Goal: Find specific page/section: Find specific page/section

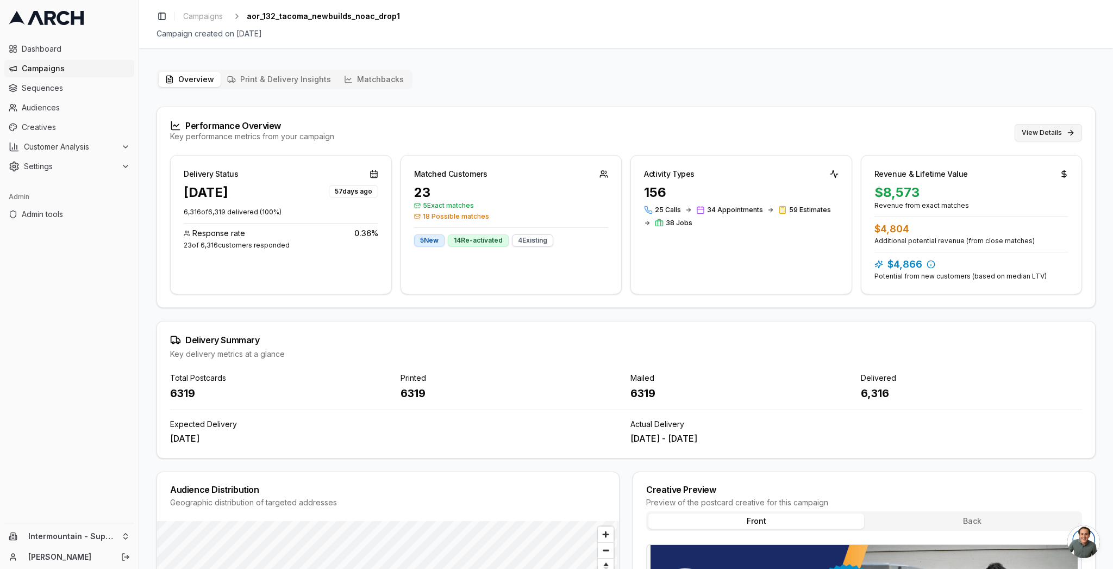
click at [1040, 129] on button "View Details" at bounding box center [1048, 132] width 67 height 17
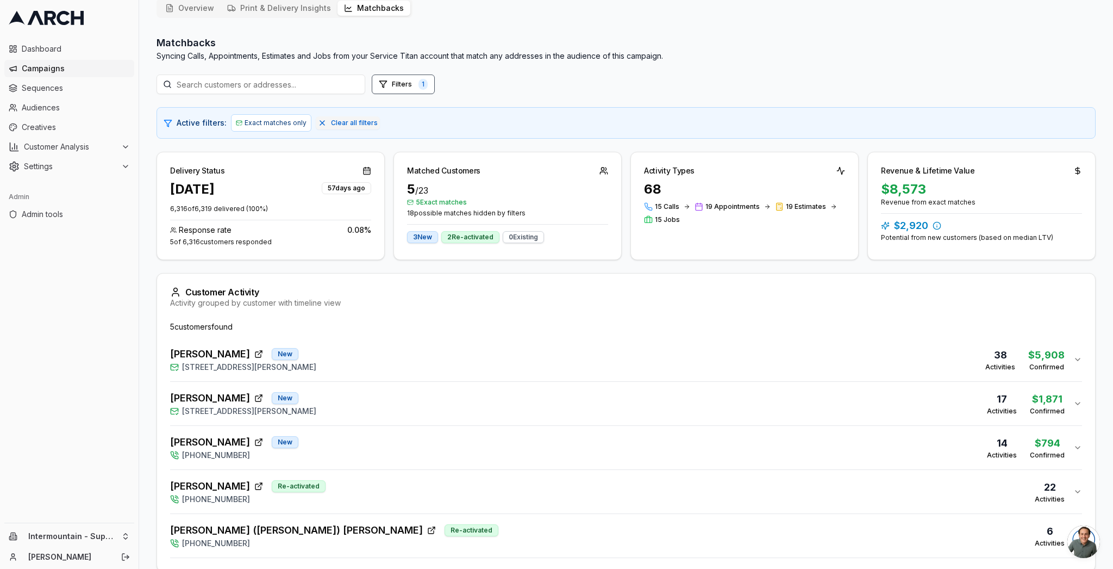
scroll to position [124, 0]
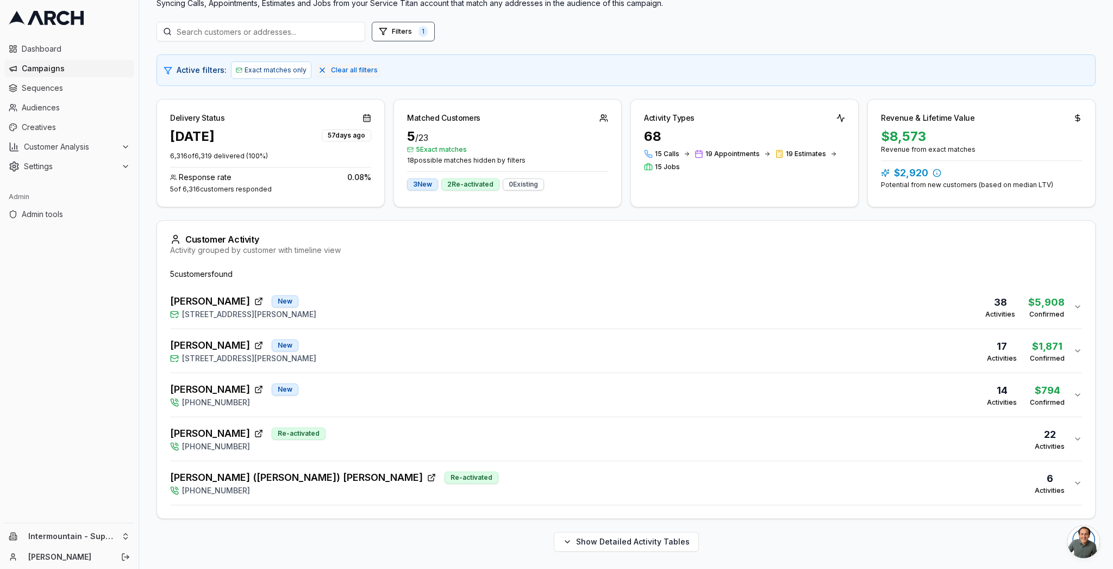
click at [535, 303] on div "[PERSON_NAME] New [STREET_ADDRESS][PERSON_NAME] 38 Activities $5,908 Confirmed" at bounding box center [621, 307] width 903 height 26
